Goal: Transaction & Acquisition: Purchase product/service

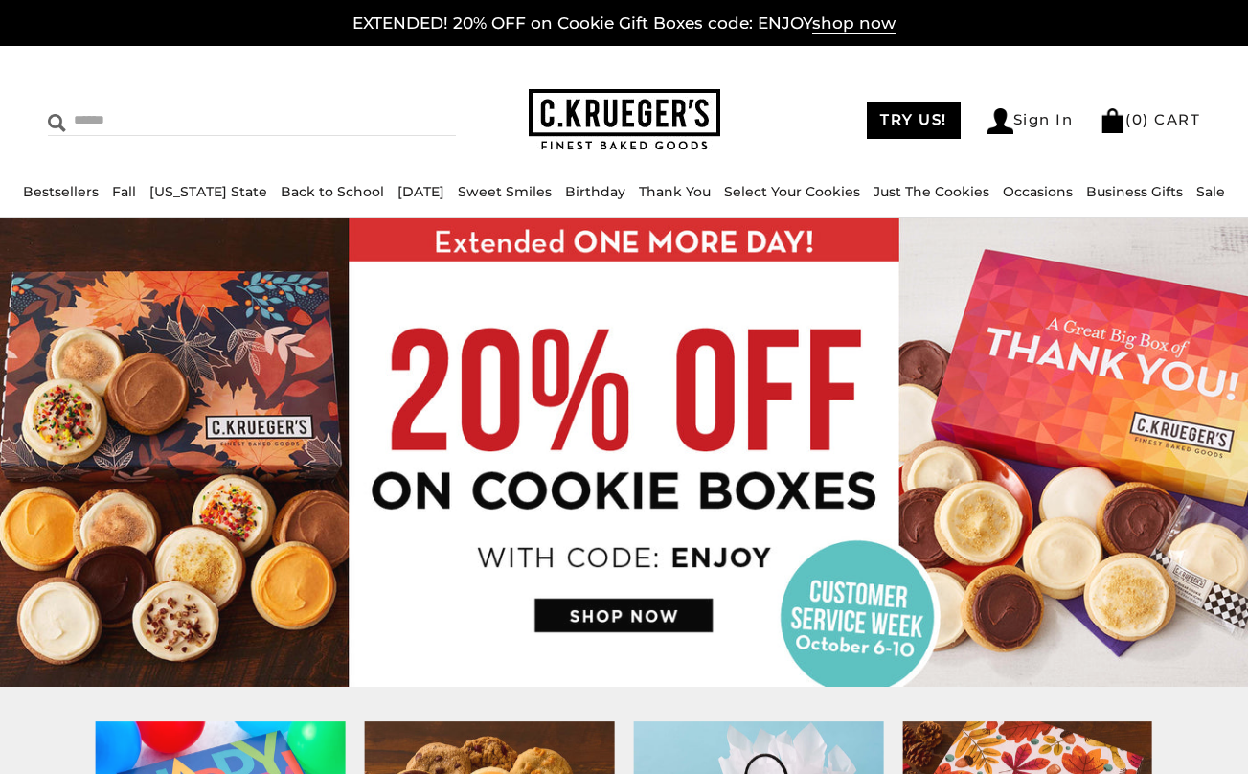
click at [135, 124] on input "Search" at bounding box center [180, 120] width 265 height 30
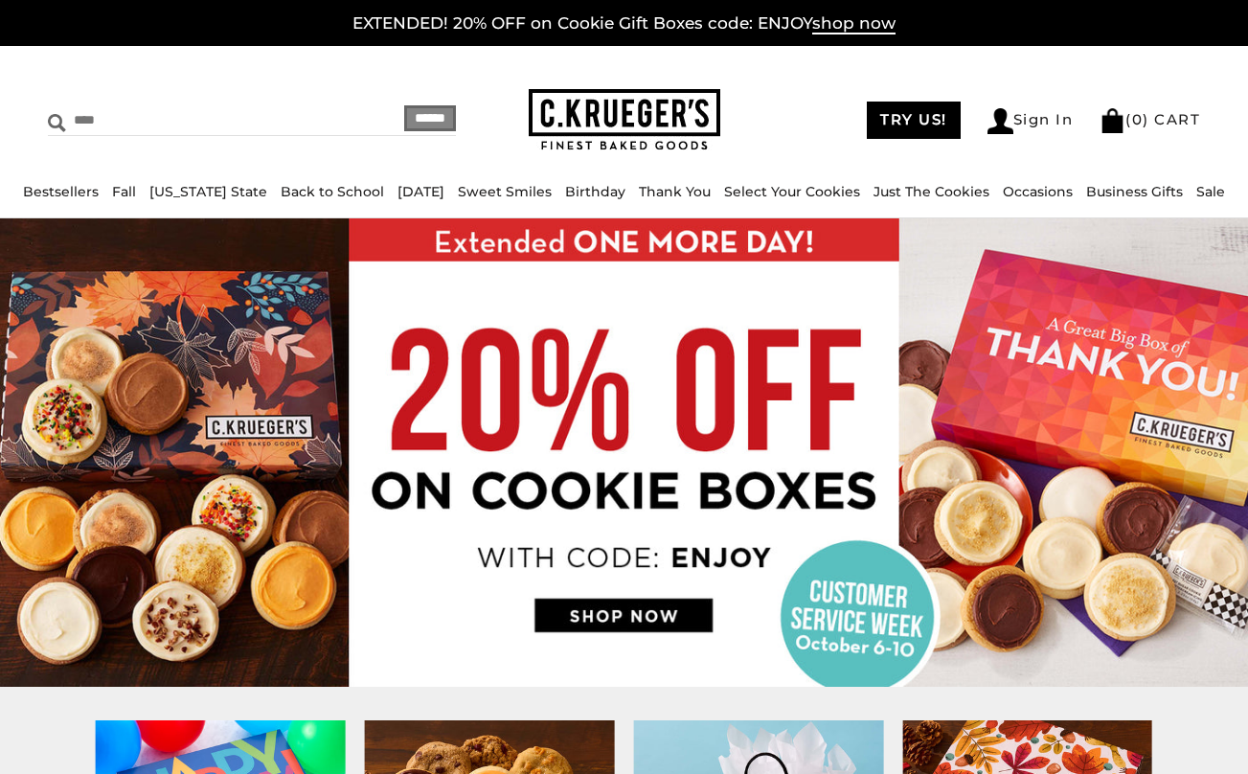
type input "****"
click at [404, 105] on input "******" at bounding box center [430, 118] width 52 height 26
